Goal: Task Accomplishment & Management: Use online tool/utility

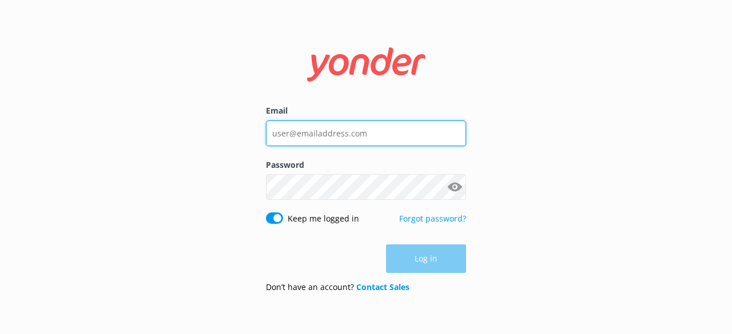
click at [322, 132] on input "Email" at bounding box center [366, 134] width 200 height 26
type input "[EMAIL_ADDRESS][DOMAIN_NAME]"
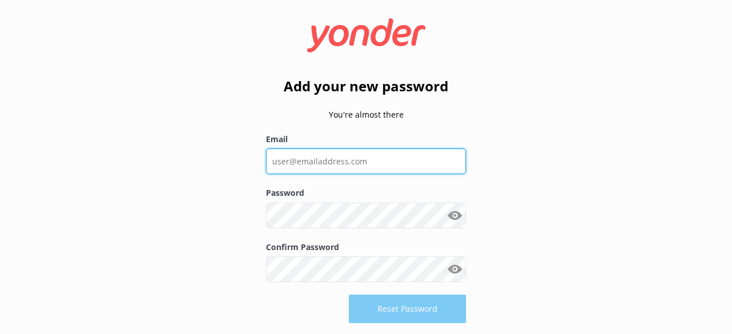
click at [307, 158] on input "Email" at bounding box center [366, 162] width 200 height 26
type input "[EMAIL_ADDRESS][DOMAIN_NAME]"
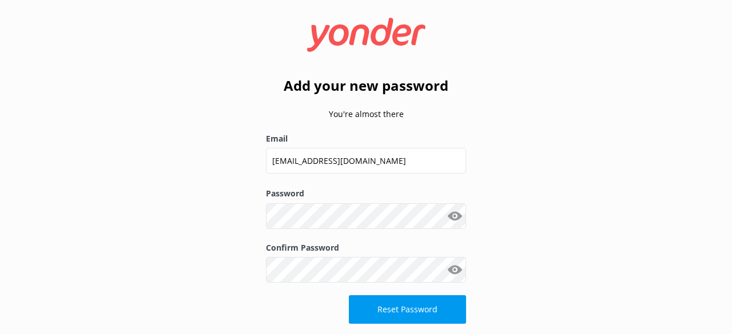
click at [456, 269] on button "Show password" at bounding box center [454, 270] width 23 height 23
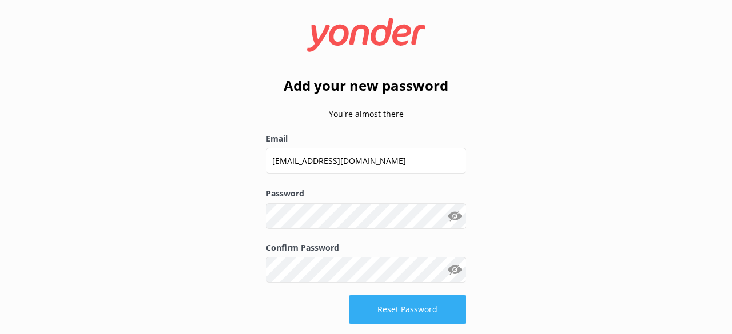
click at [434, 305] on button "Reset Password" at bounding box center [407, 310] width 117 height 29
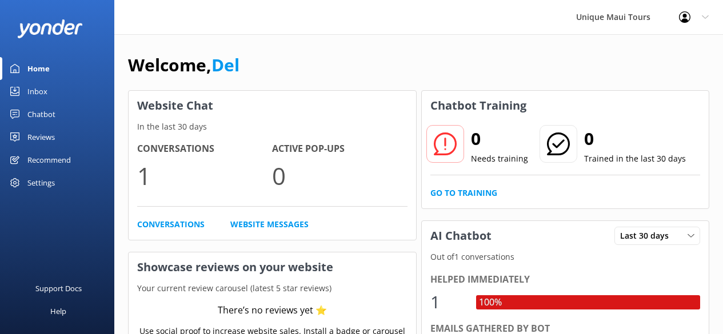
click at [42, 113] on div "Chatbot" at bounding box center [41, 114] width 28 height 23
